Goal: Find specific page/section

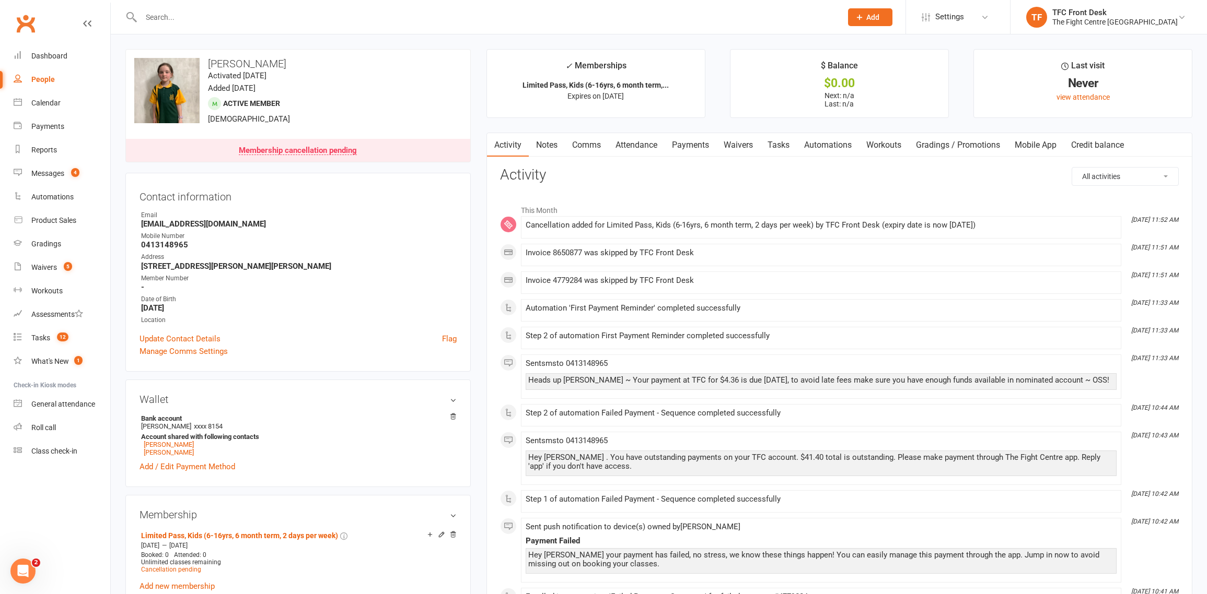
click at [151, 17] on input "text" at bounding box center [486, 17] width 696 height 15
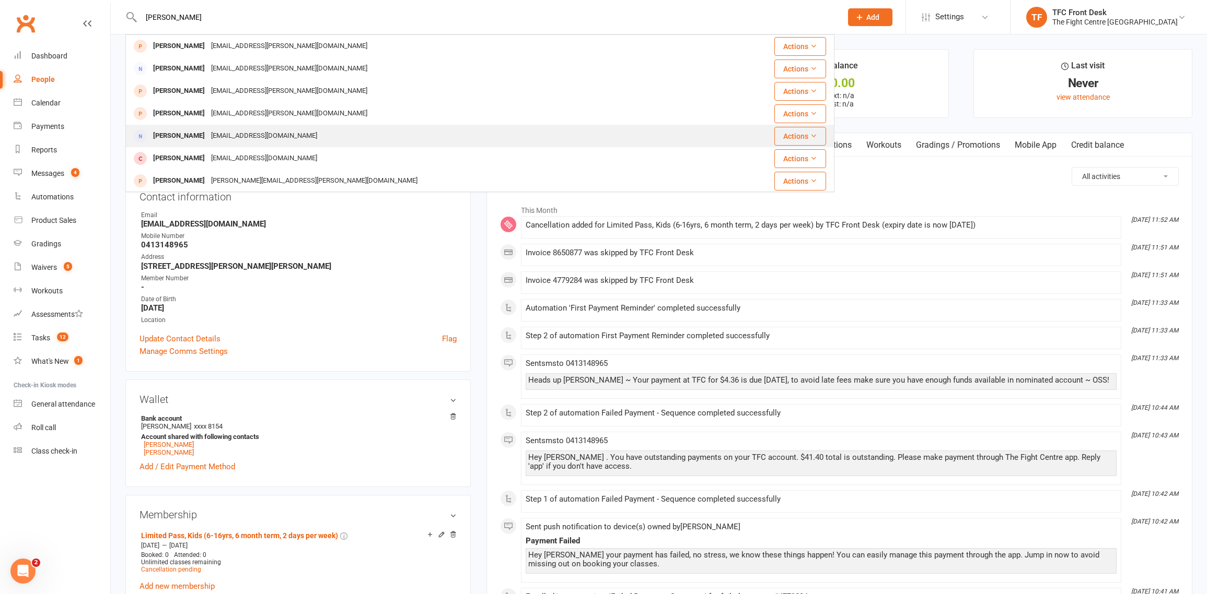
type input "[PERSON_NAME]"
click at [249, 132] on div "[EMAIL_ADDRESS][DOMAIN_NAME]" at bounding box center [264, 135] width 112 height 15
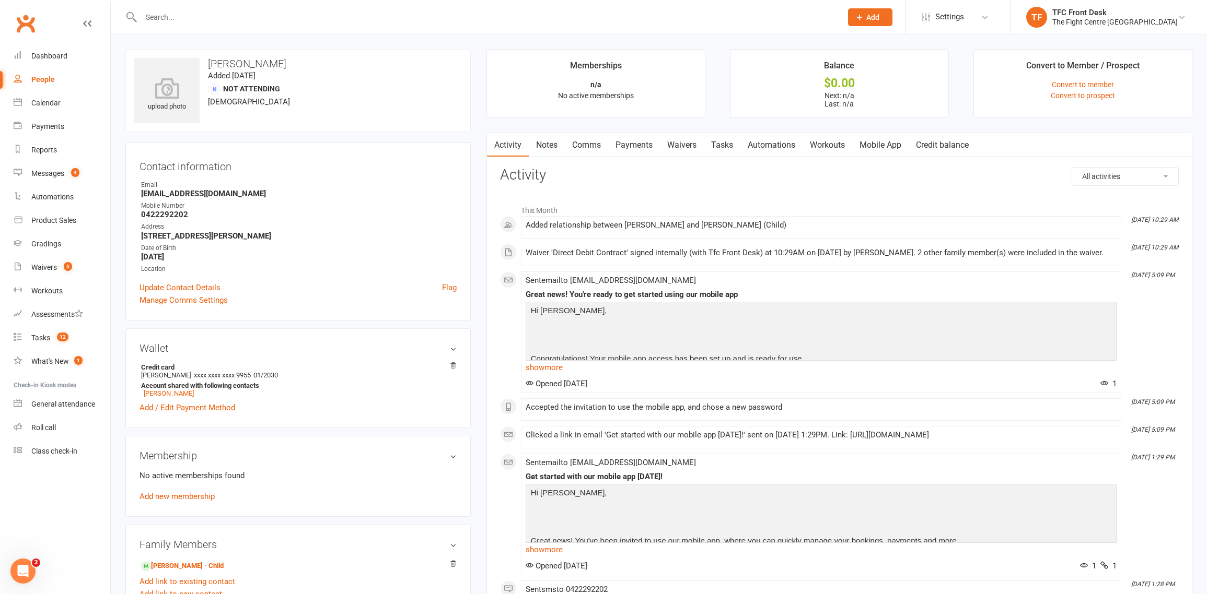
click at [688, 148] on link "Waivers" at bounding box center [682, 145] width 44 height 24
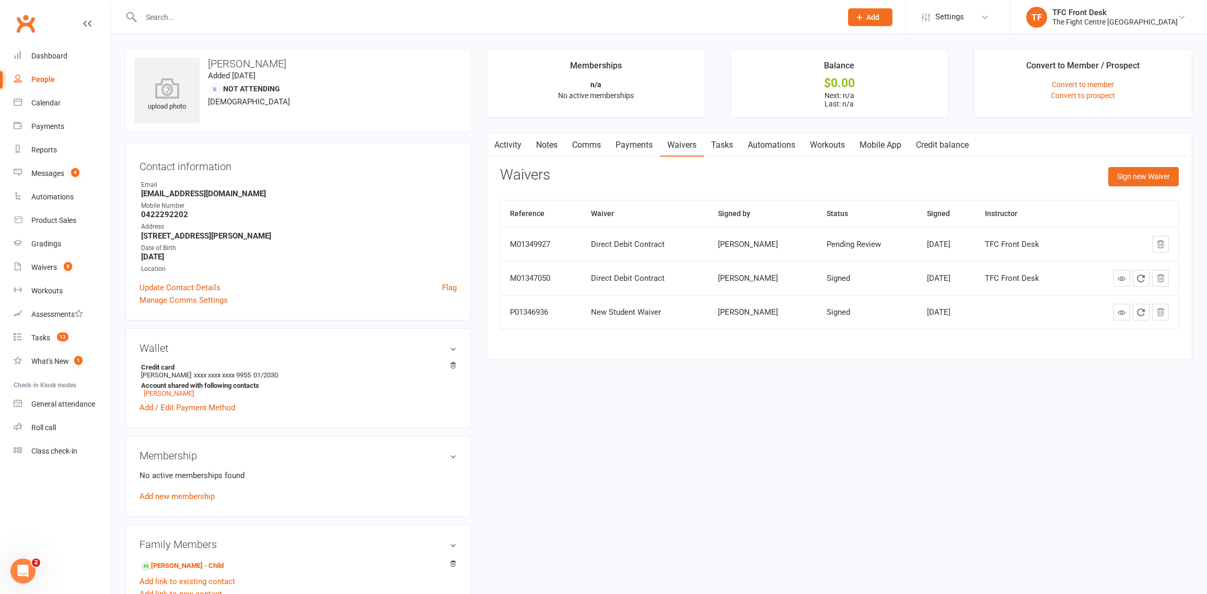
click at [510, 143] on link "Activity" at bounding box center [508, 145] width 42 height 24
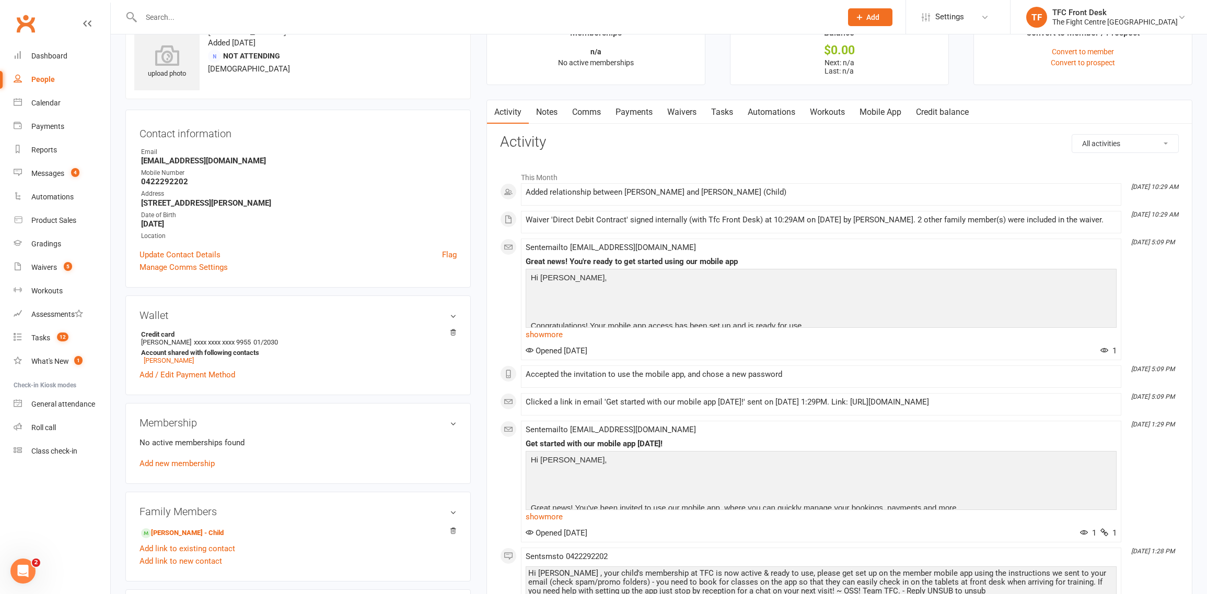
scroll to position [82, 0]
